Goal: Transaction & Acquisition: Purchase product/service

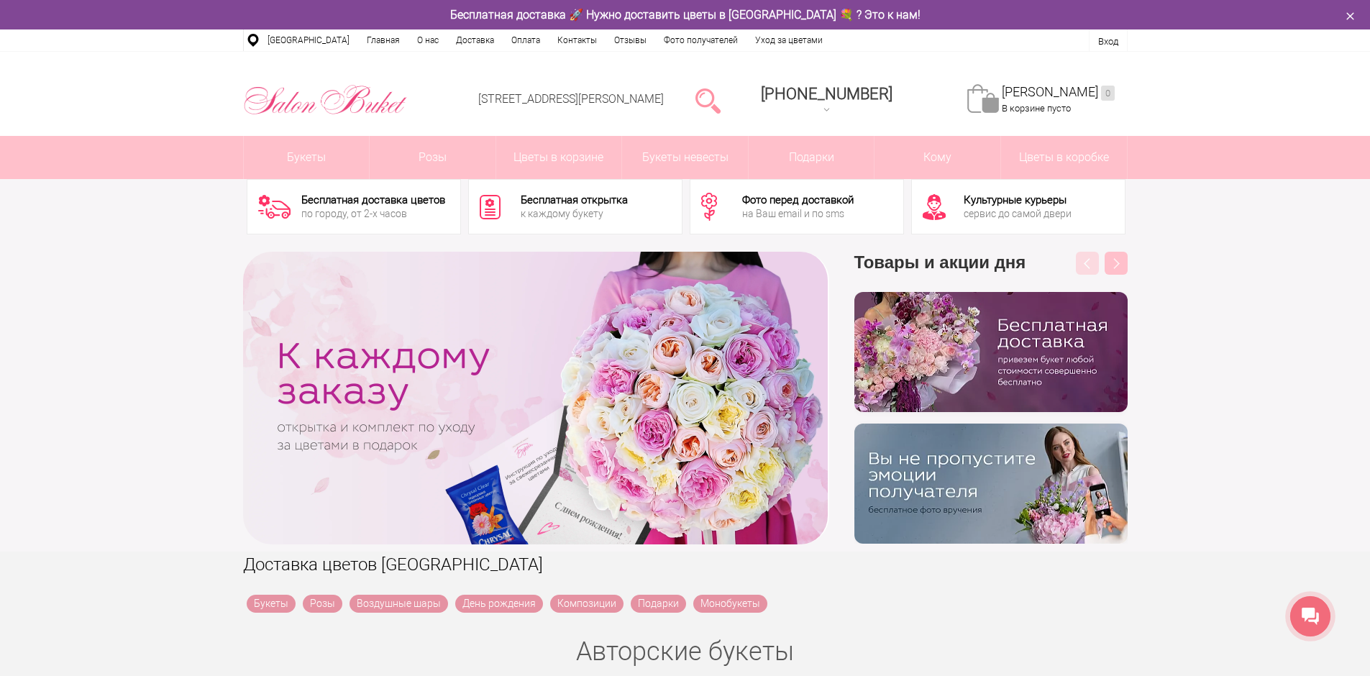
click at [715, 96] on div at bounding box center [708, 100] width 37 height 29
click at [721, 99] on link at bounding box center [707, 100] width 25 height 29
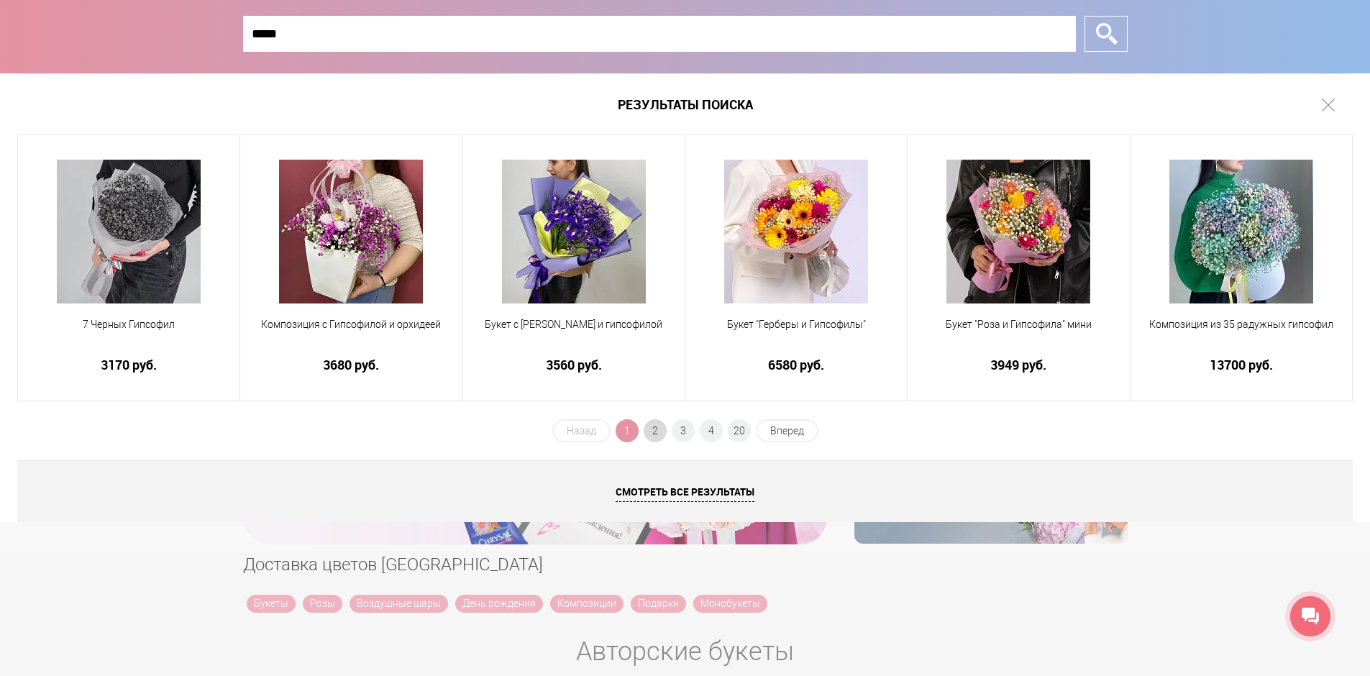
type input "*****"
click at [654, 432] on span "2" at bounding box center [655, 430] width 23 height 23
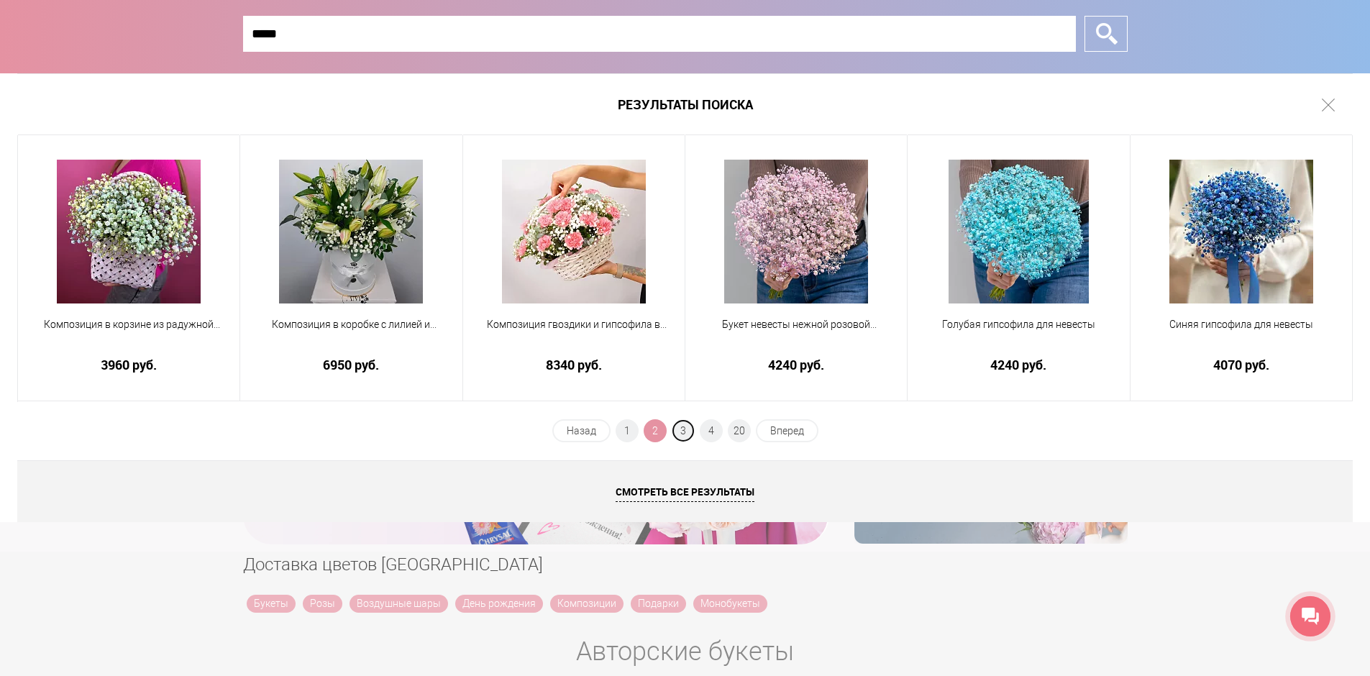
click at [680, 432] on span "3" at bounding box center [683, 430] width 23 height 23
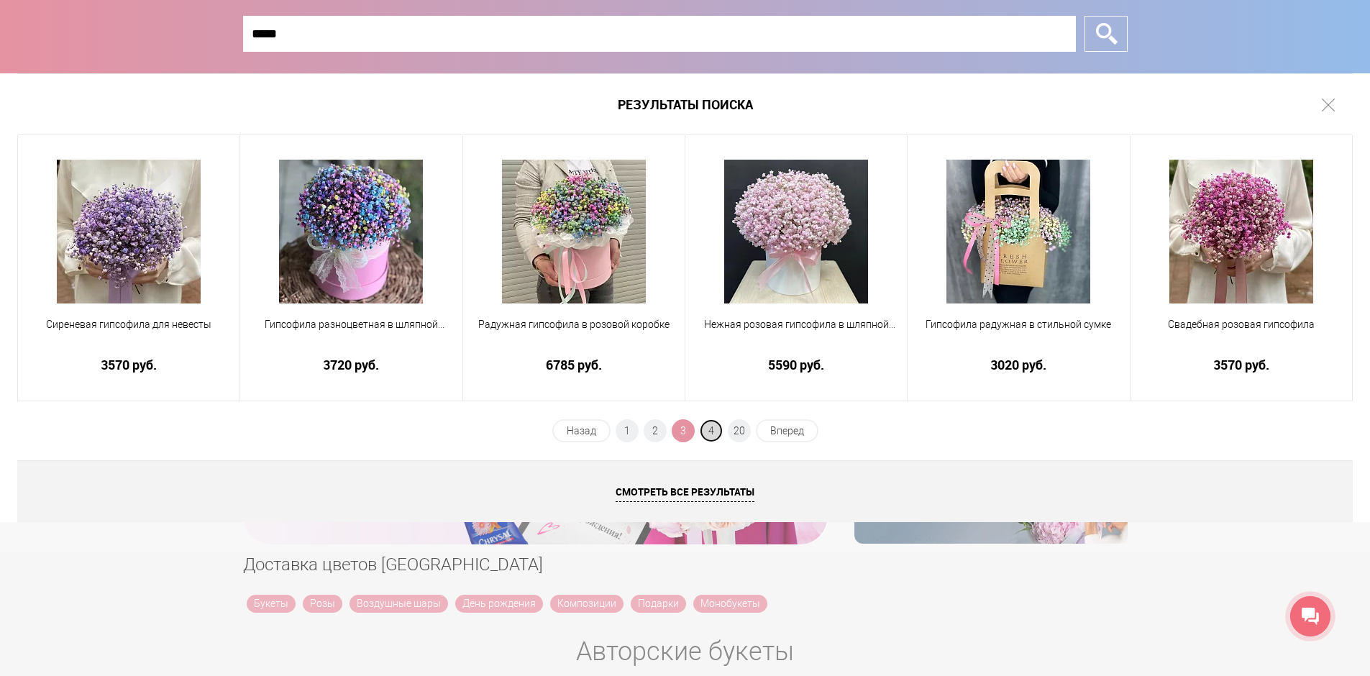
click at [708, 430] on span "4" at bounding box center [711, 430] width 23 height 23
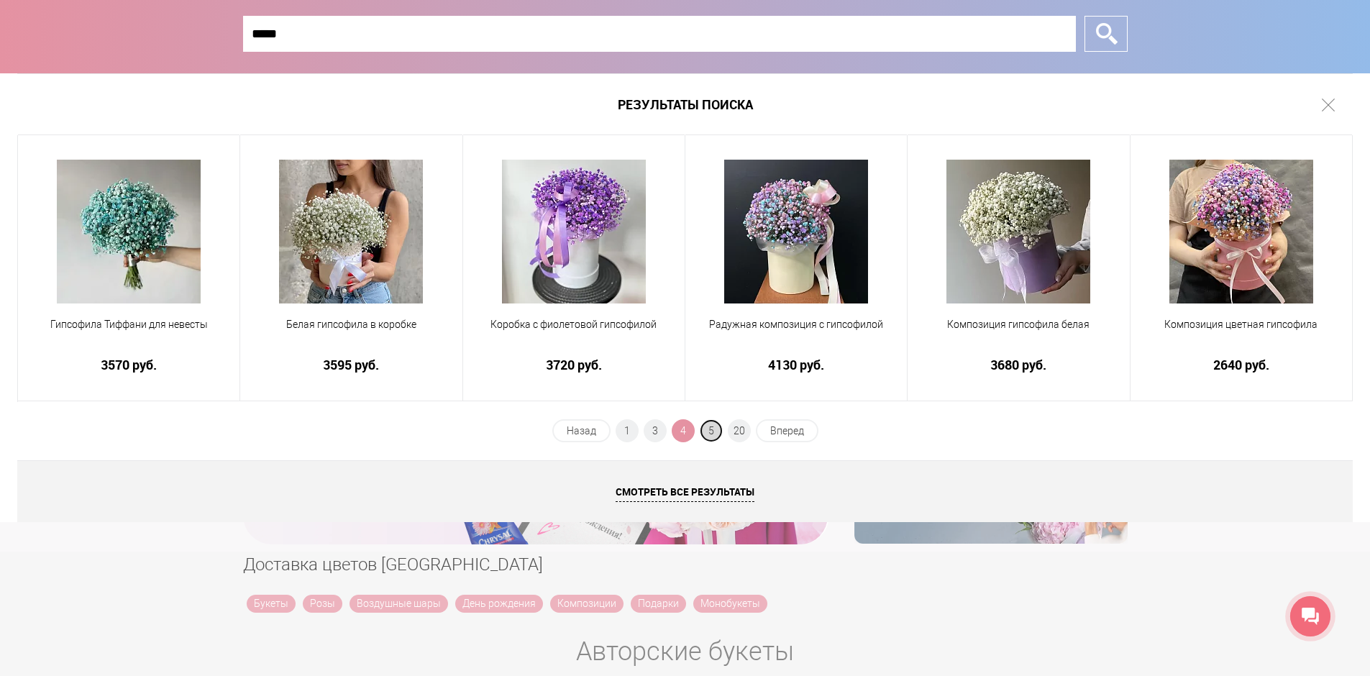
click at [711, 430] on span "5" at bounding box center [711, 430] width 23 height 23
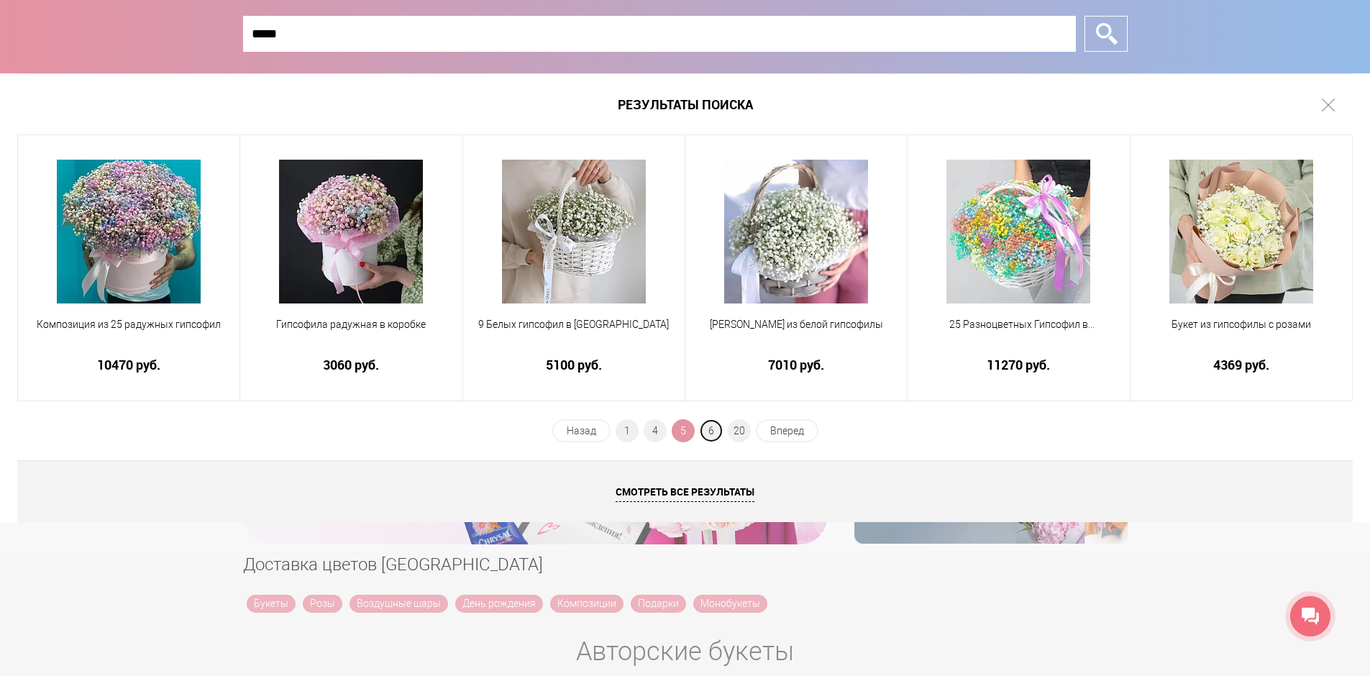
click at [711, 430] on span "6" at bounding box center [711, 430] width 23 height 23
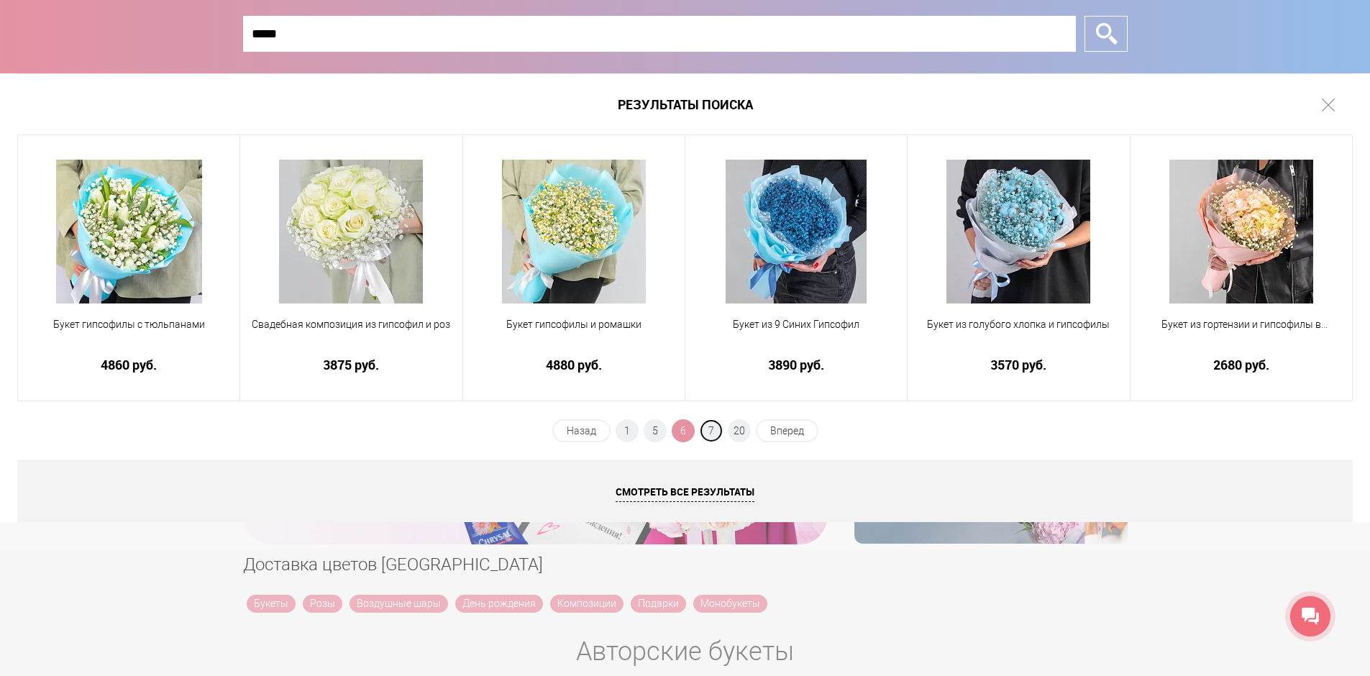
click at [711, 430] on span "7" at bounding box center [711, 430] width 23 height 23
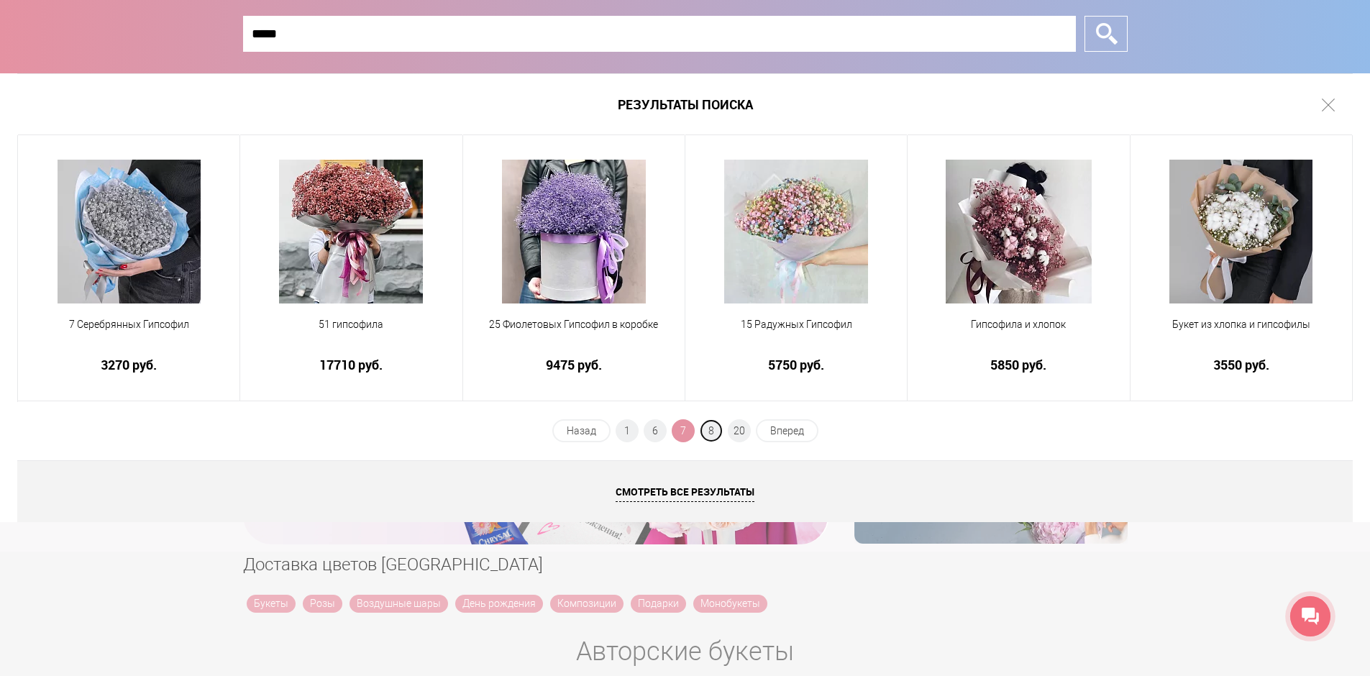
click at [711, 430] on span "8" at bounding box center [711, 430] width 23 height 23
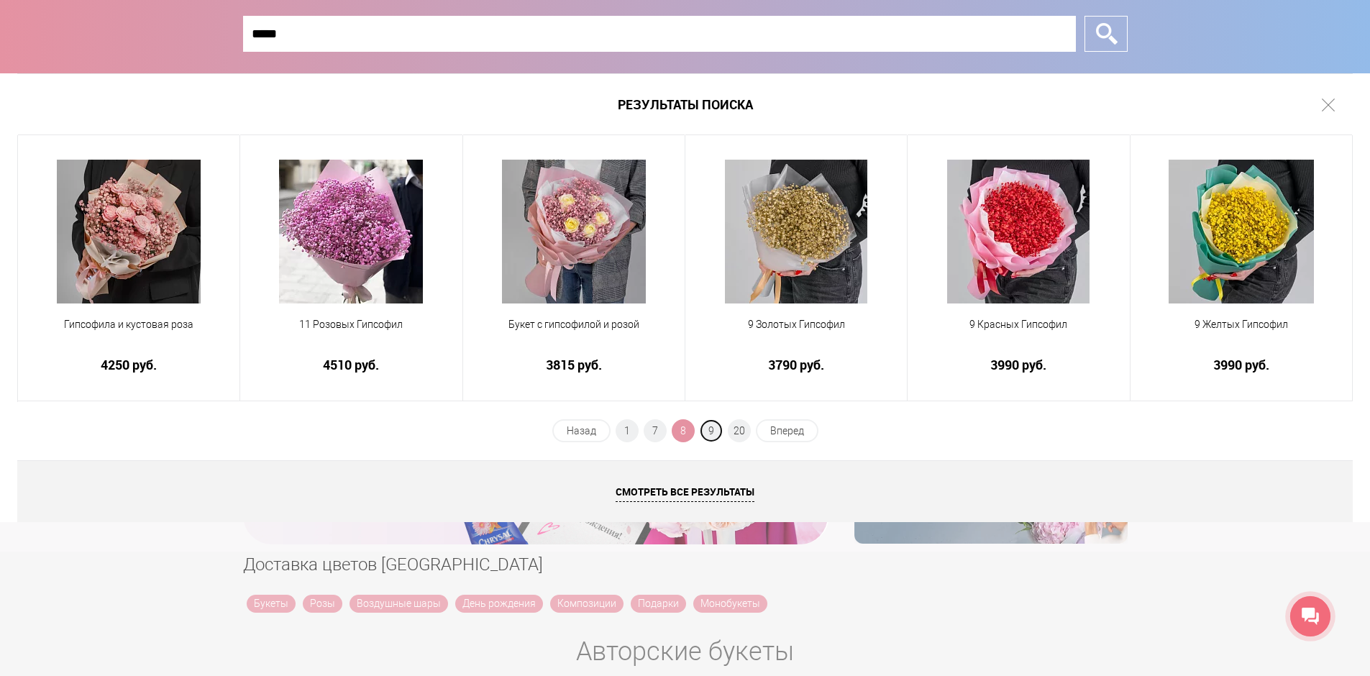
click at [711, 430] on span "9" at bounding box center [711, 430] width 23 height 23
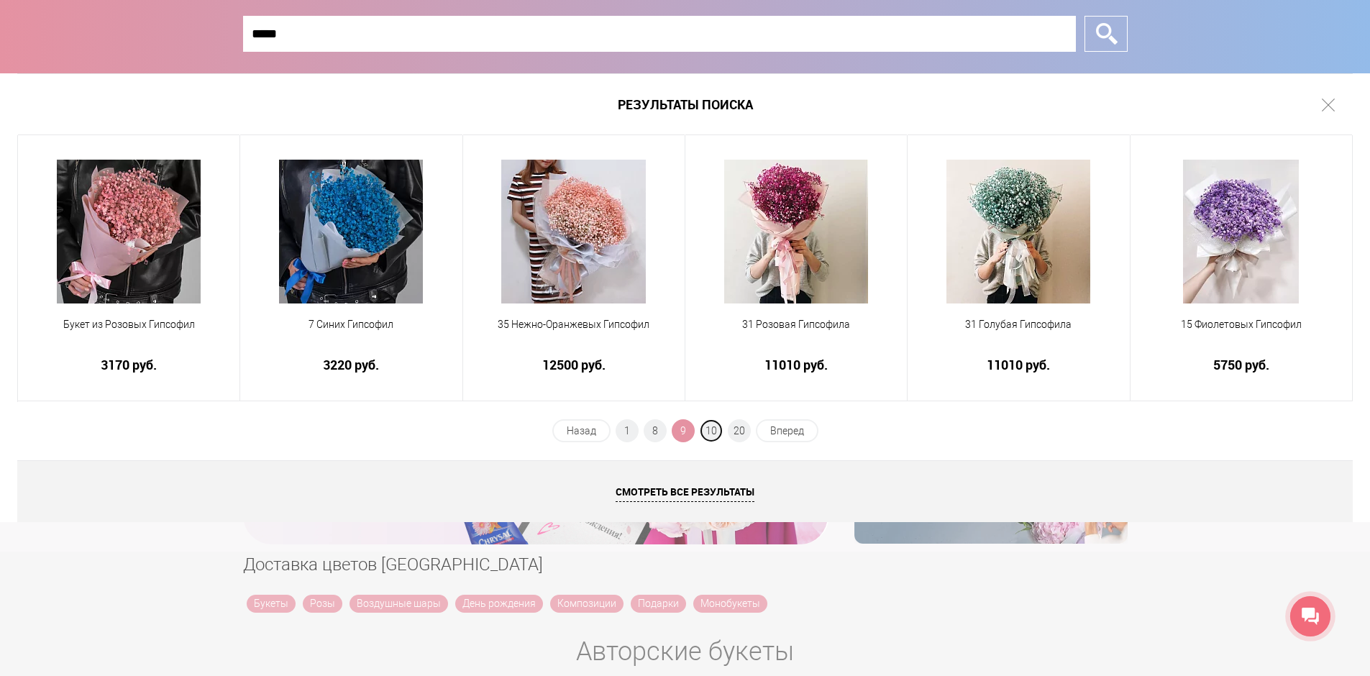
click at [711, 430] on span "10" at bounding box center [711, 430] width 23 height 23
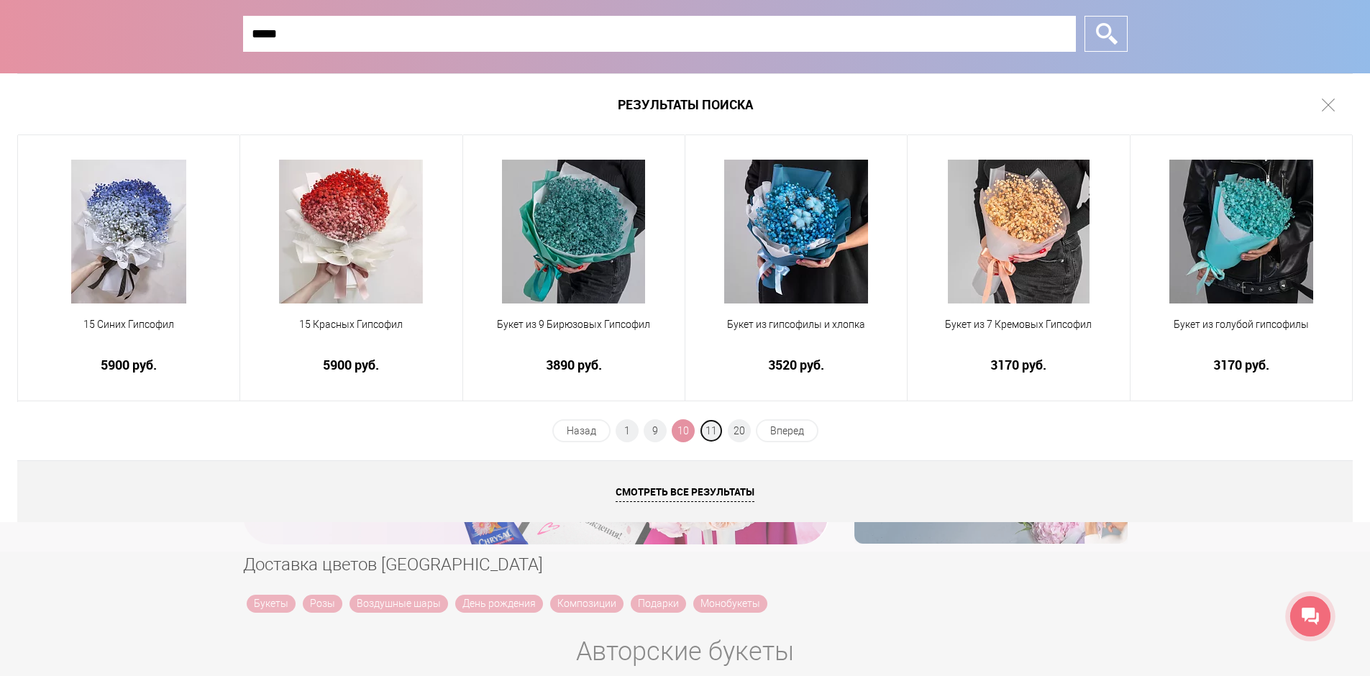
click at [711, 430] on span "11" at bounding box center [711, 430] width 23 height 23
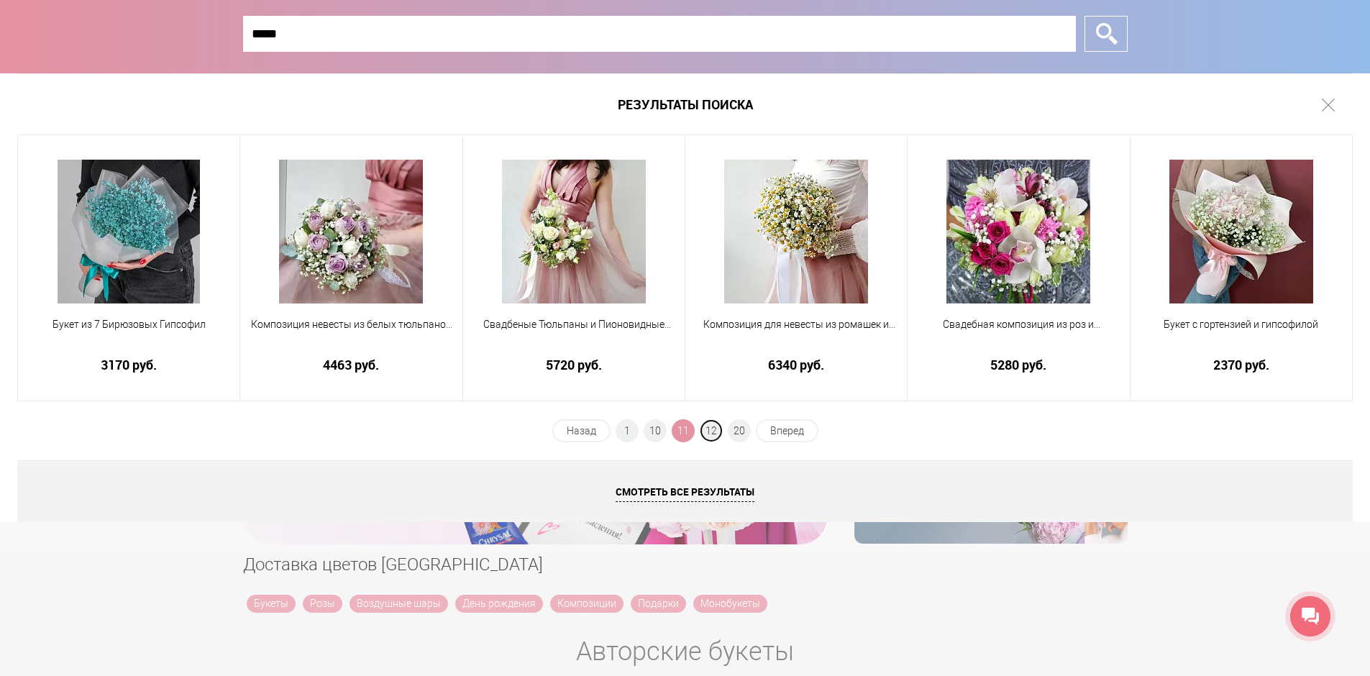
click at [711, 430] on span "12" at bounding box center [711, 430] width 23 height 23
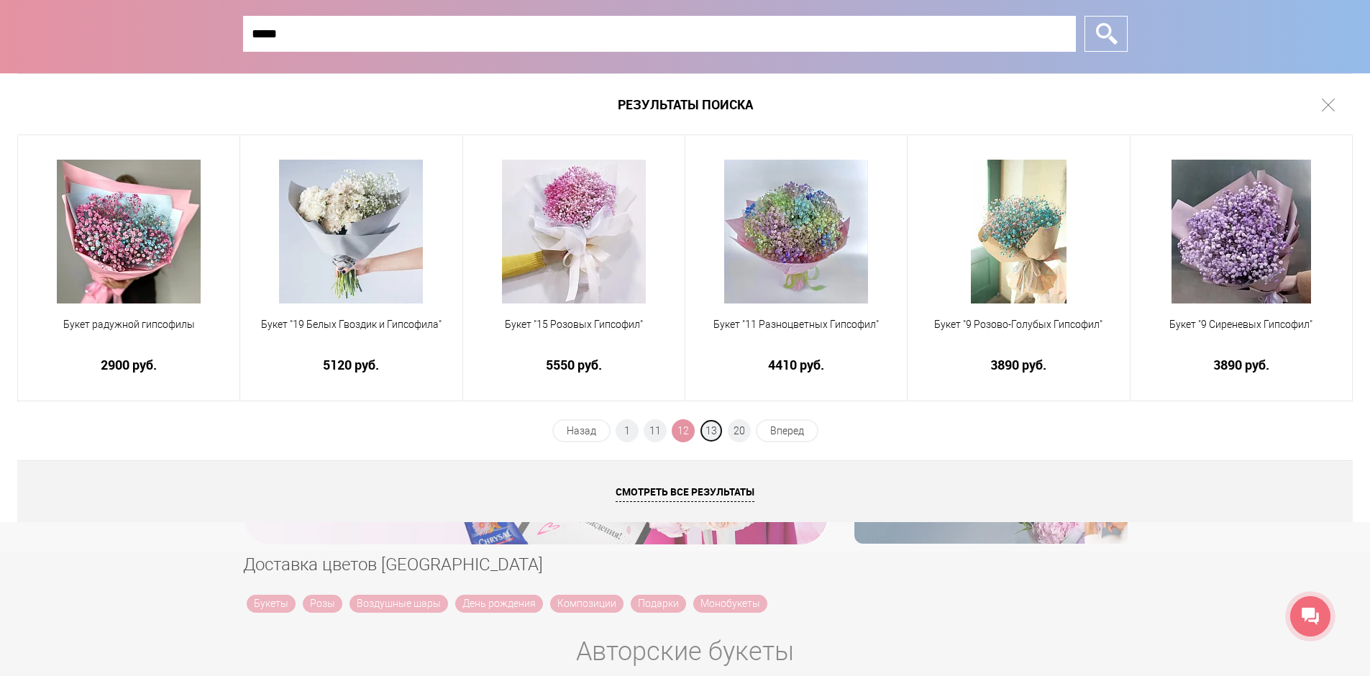
click at [711, 430] on span "13" at bounding box center [711, 430] width 23 height 23
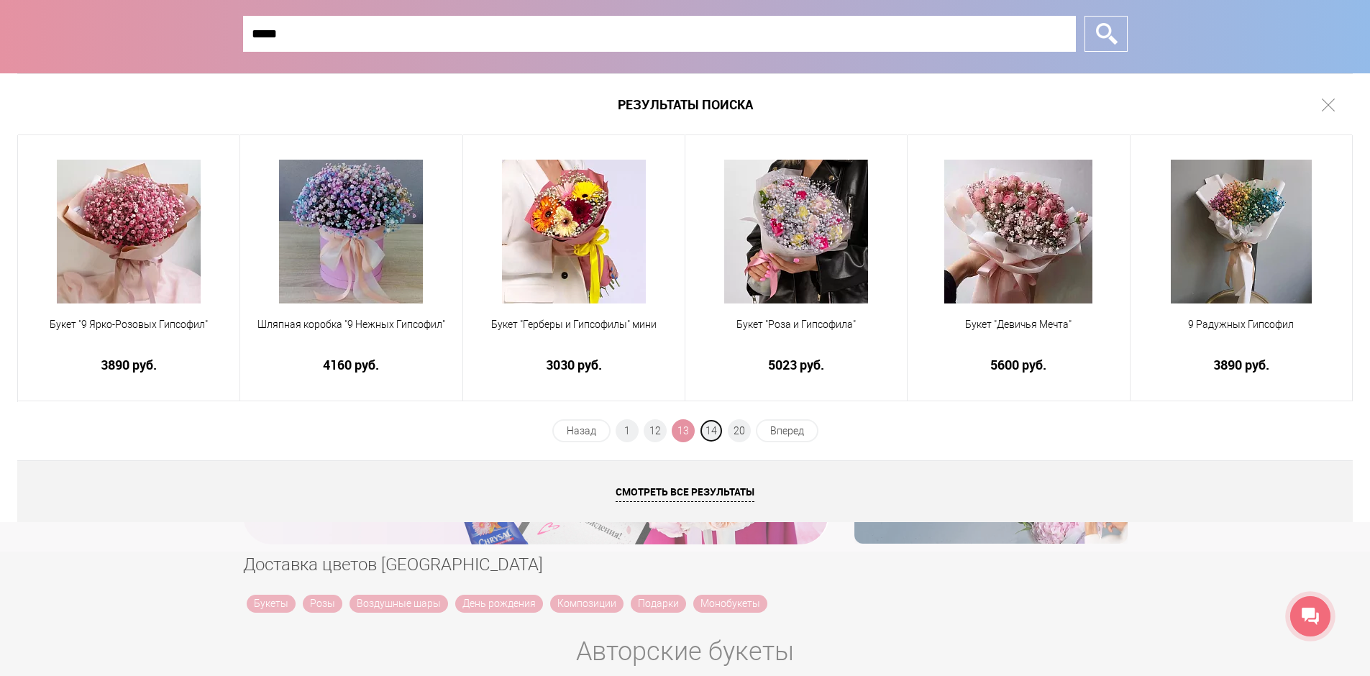
click at [711, 430] on span "14" at bounding box center [711, 430] width 23 height 23
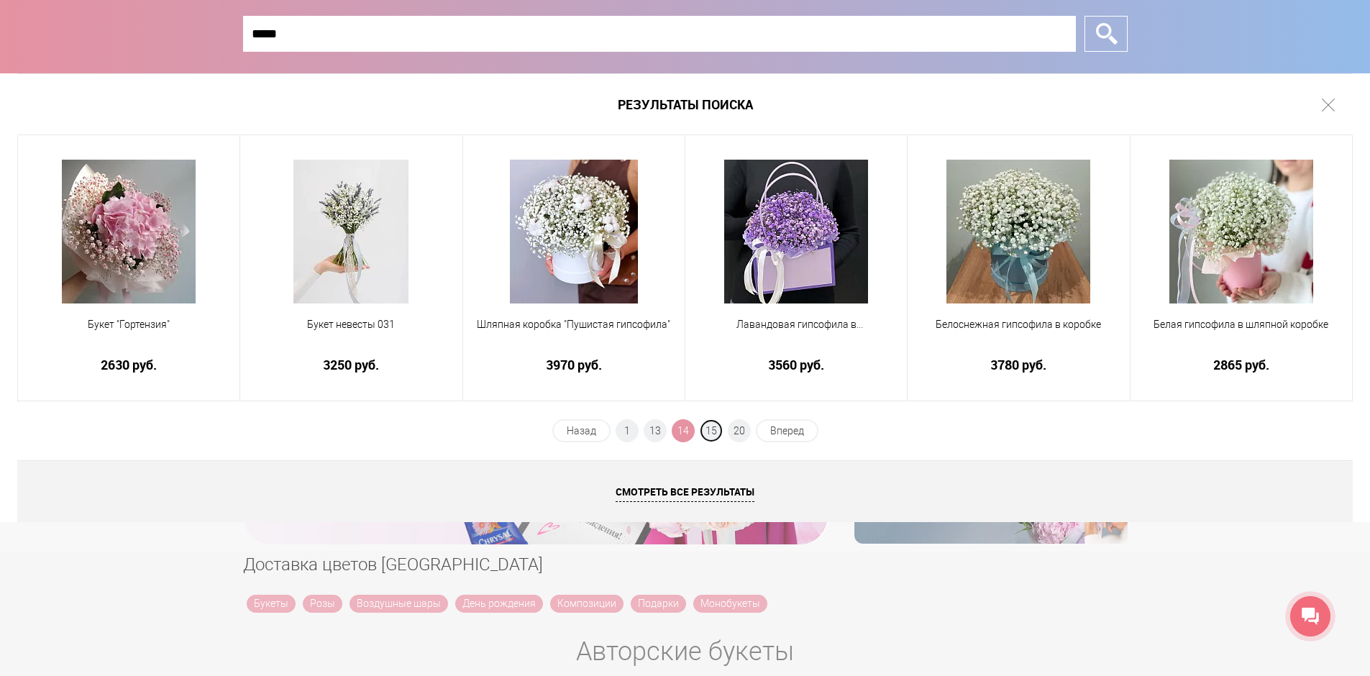
click at [711, 430] on span "15" at bounding box center [711, 430] width 23 height 23
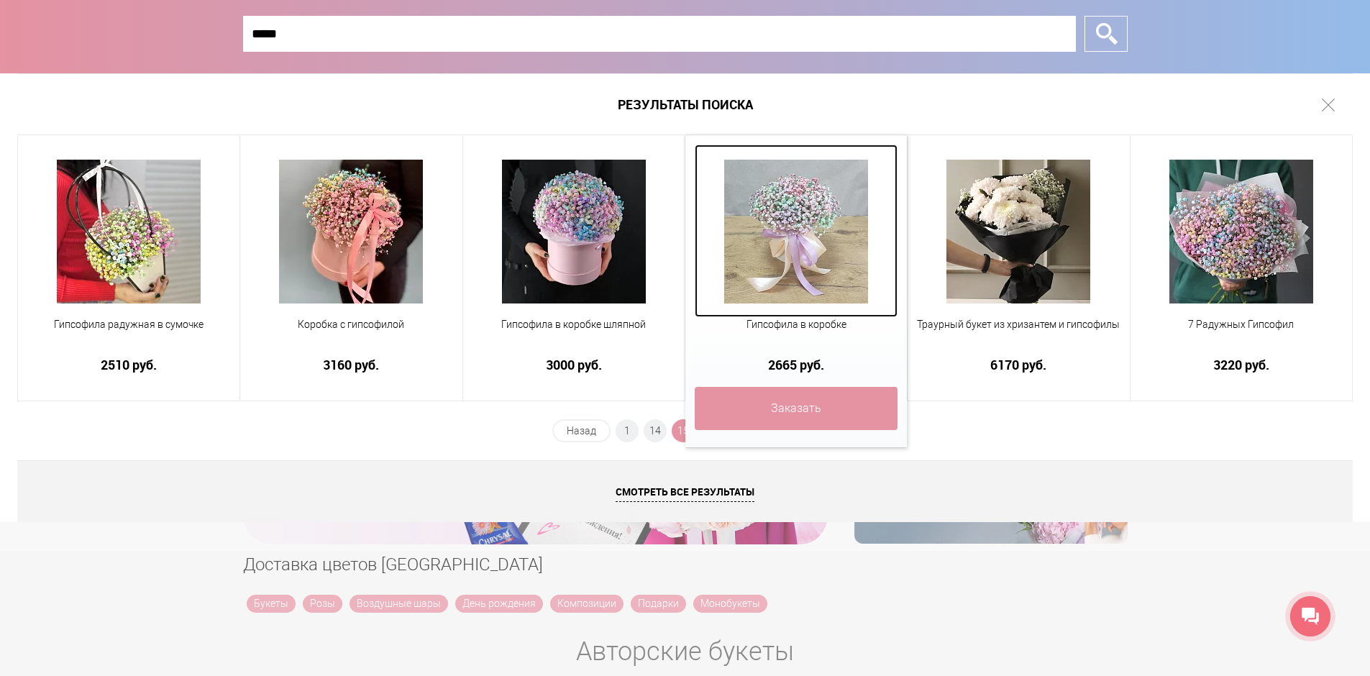
click at [799, 279] on img at bounding box center [796, 232] width 144 height 144
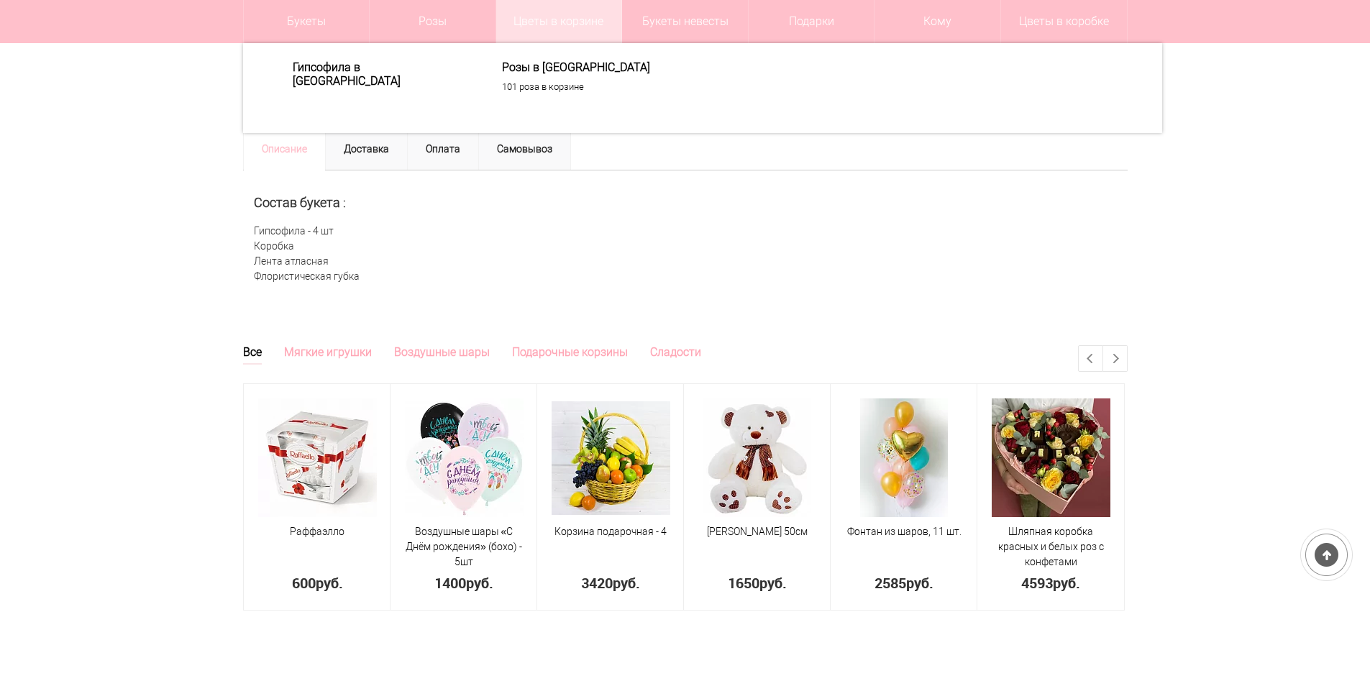
scroll to position [503, 0]
